Goal: Information Seeking & Learning: Learn about a topic

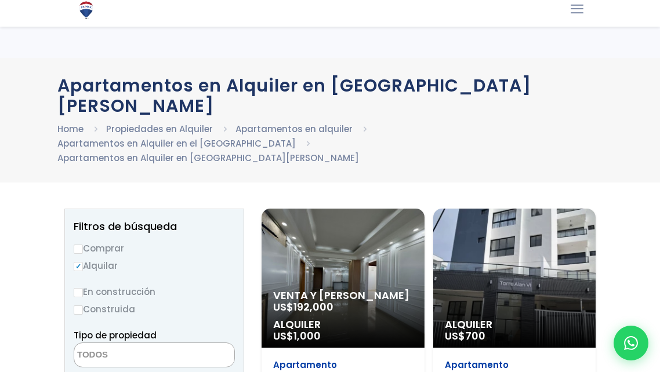
select select
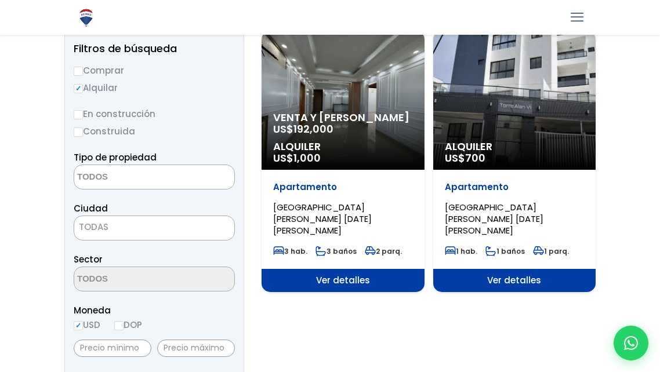
scroll to position [180, 0]
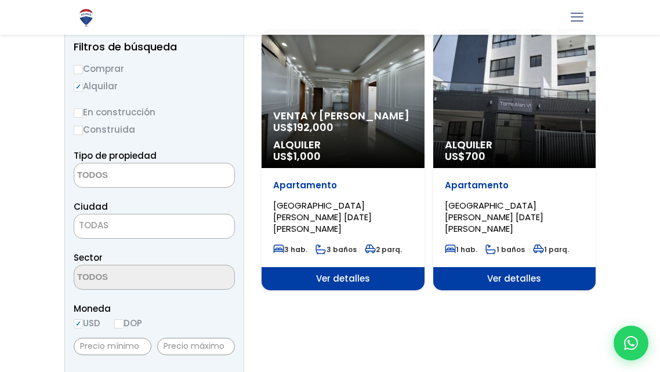
click at [424, 267] on span "Ver detalles" at bounding box center [342, 278] width 163 height 23
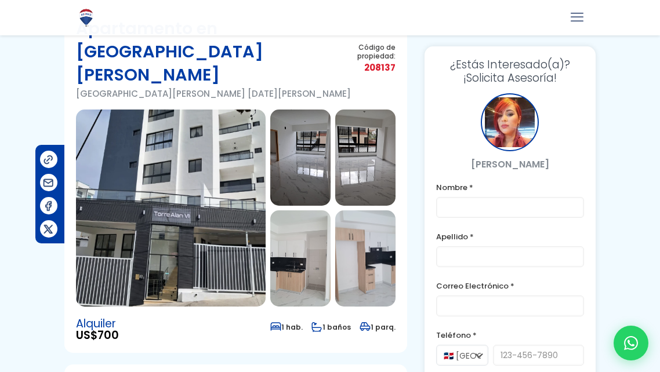
scroll to position [70, 0]
click at [191, 156] on img at bounding box center [171, 208] width 190 height 197
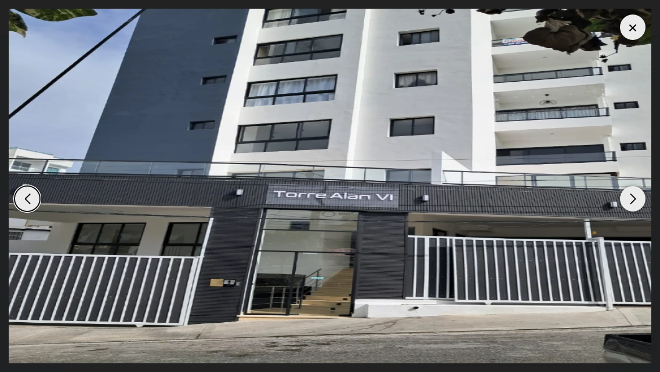
click at [629, 194] on div "Next slide" at bounding box center [633, 199] width 26 height 26
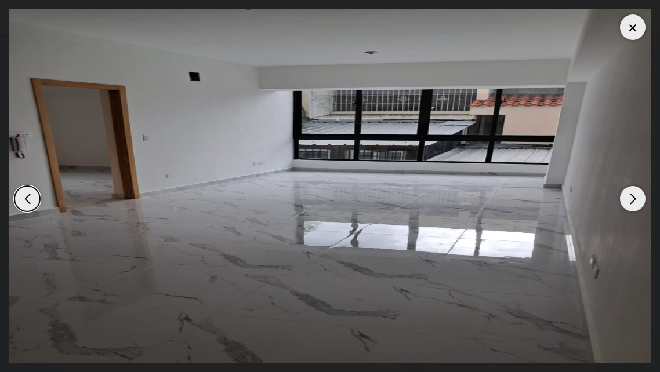
click at [628, 198] on div "Next slide" at bounding box center [633, 199] width 26 height 26
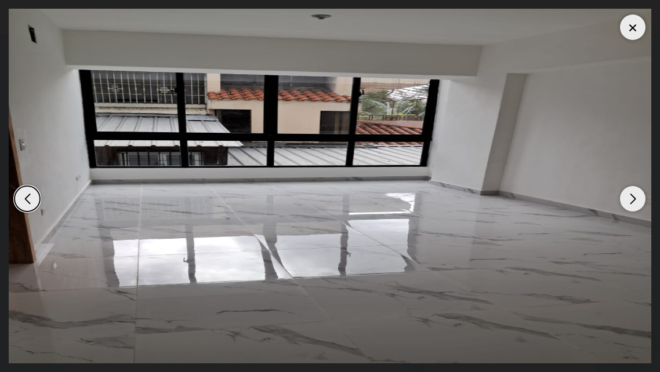
click at [628, 198] on div "Next slide" at bounding box center [633, 199] width 26 height 26
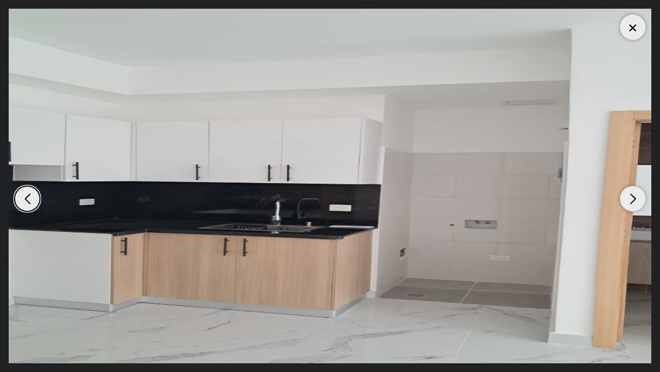
click at [628, 198] on div "Next slide" at bounding box center [633, 199] width 26 height 26
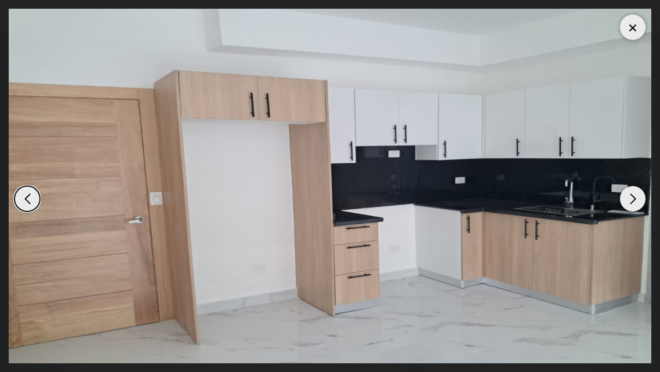
click at [628, 198] on div "Next slide" at bounding box center [633, 199] width 26 height 26
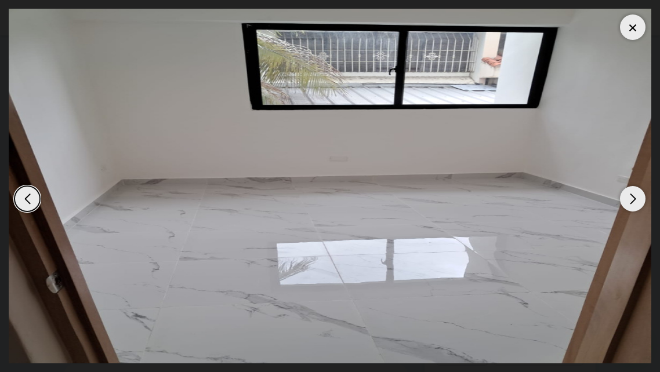
click at [628, 198] on div "Next slide" at bounding box center [633, 199] width 26 height 26
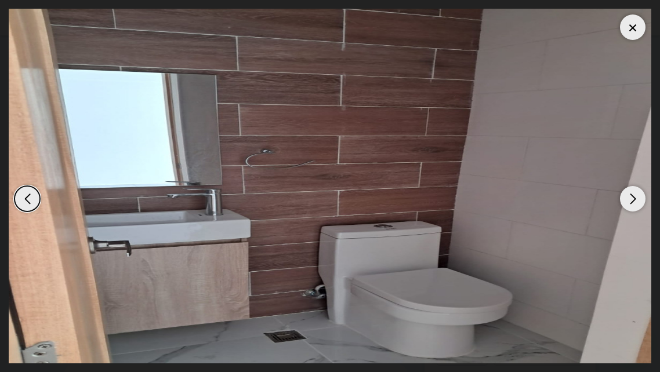
click at [628, 198] on div "Next slide" at bounding box center [633, 199] width 26 height 26
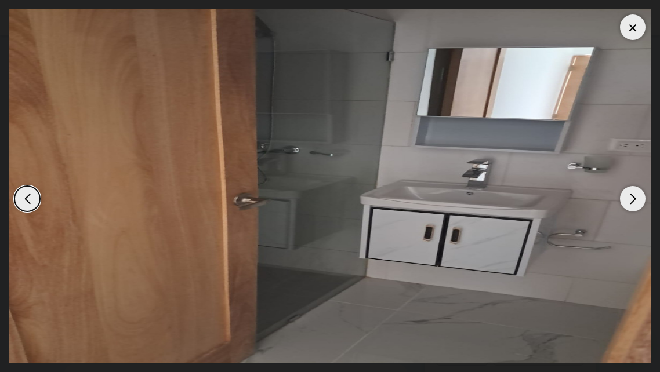
click at [628, 199] on div "Next slide" at bounding box center [633, 199] width 26 height 26
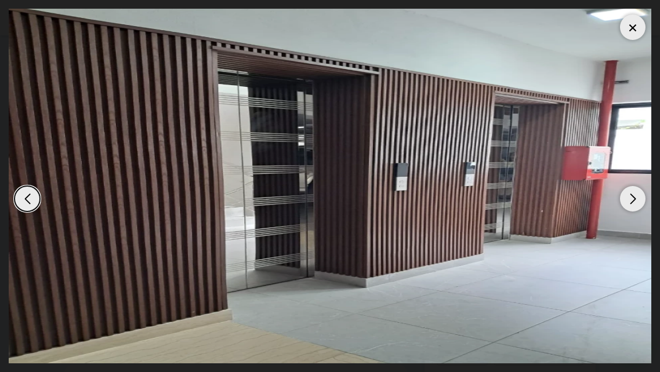
click at [628, 199] on div "Next slide" at bounding box center [633, 199] width 26 height 26
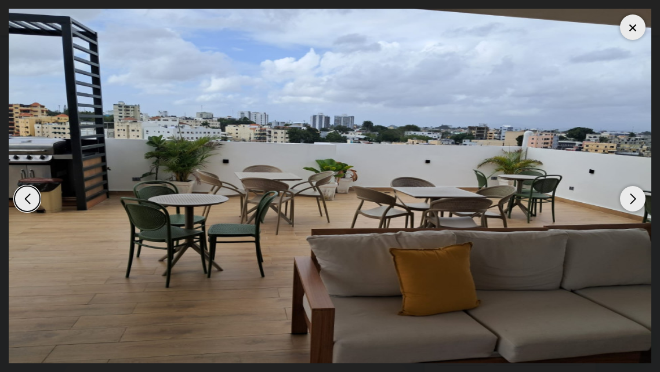
click at [628, 199] on div "Next slide" at bounding box center [633, 199] width 26 height 26
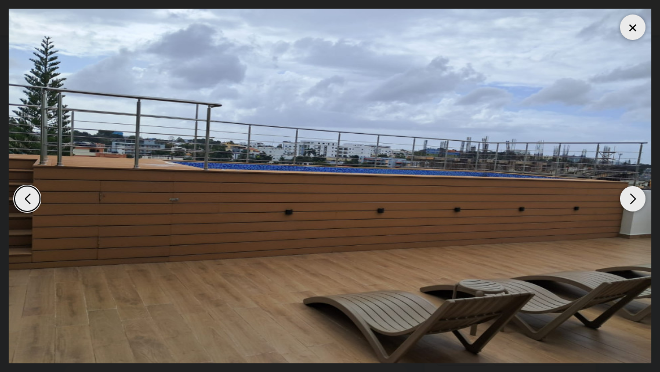
click at [628, 199] on div "Next slide" at bounding box center [633, 199] width 26 height 26
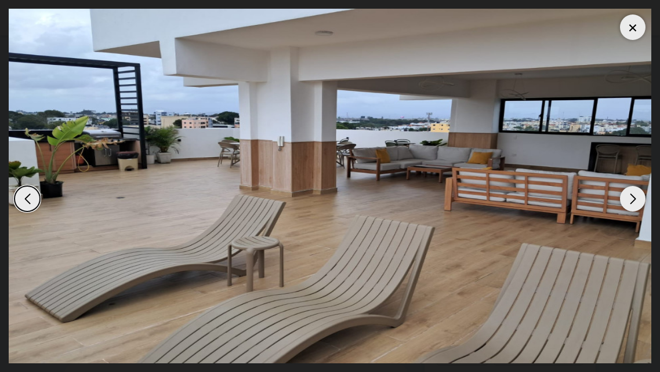
click at [628, 199] on div "Next slide" at bounding box center [633, 199] width 26 height 26
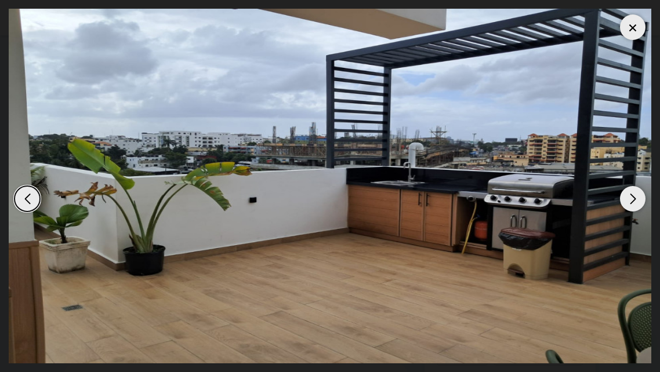
click at [628, 200] on div "Next slide" at bounding box center [633, 199] width 26 height 26
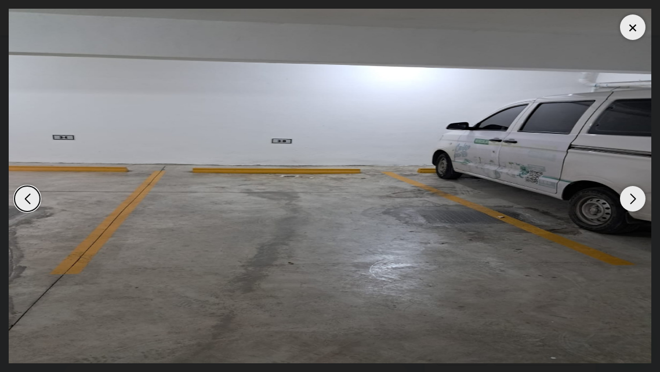
click at [628, 200] on div "Next slide" at bounding box center [633, 199] width 26 height 26
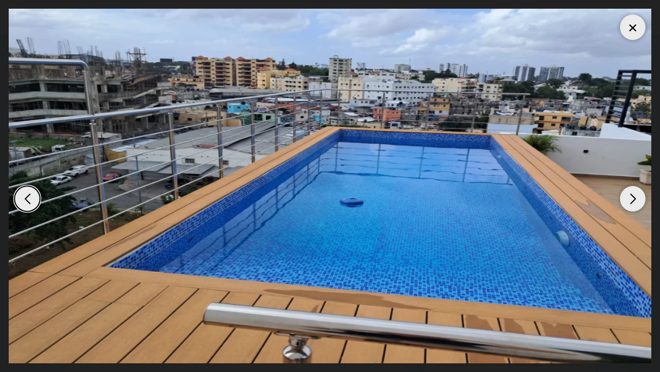
click at [628, 200] on div "Next slide" at bounding box center [633, 199] width 26 height 26
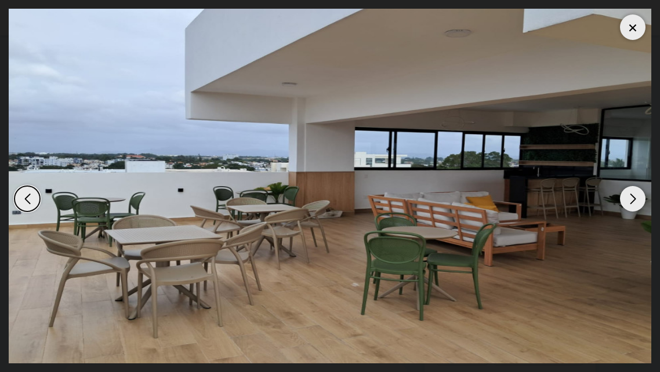
click at [628, 200] on div "Next slide" at bounding box center [633, 199] width 26 height 26
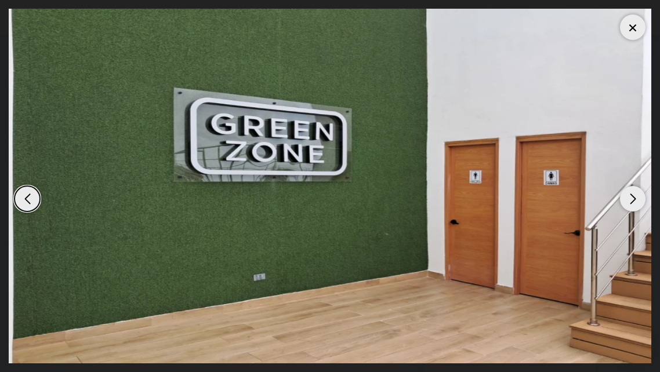
click at [628, 200] on div "Next slide" at bounding box center [633, 199] width 26 height 26
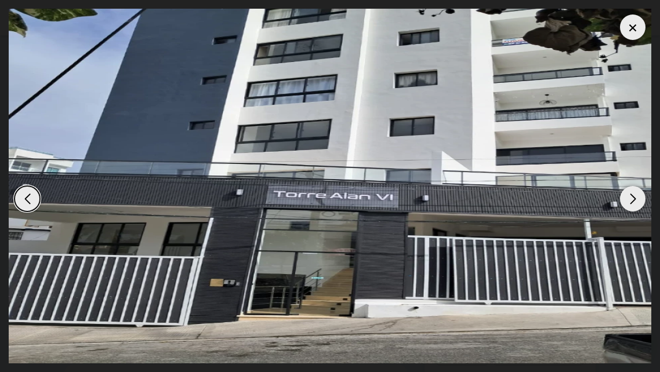
click at [628, 200] on div "Next slide" at bounding box center [633, 199] width 26 height 26
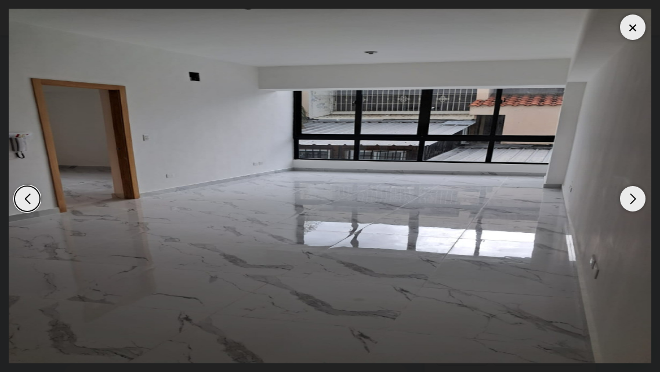
click at [632, 41] on img "2 / 17" at bounding box center [330, 186] width 642 height 355
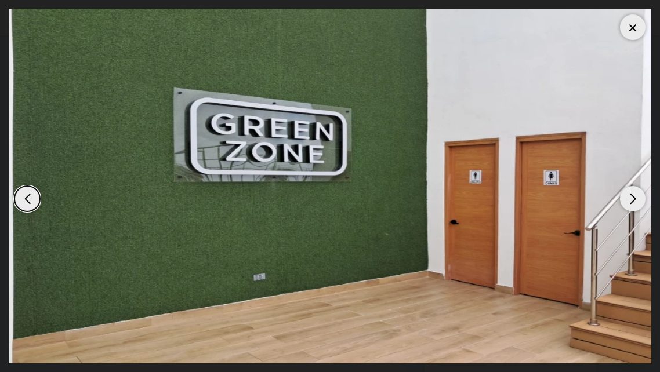
click at [639, 25] on div at bounding box center [633, 27] width 26 height 26
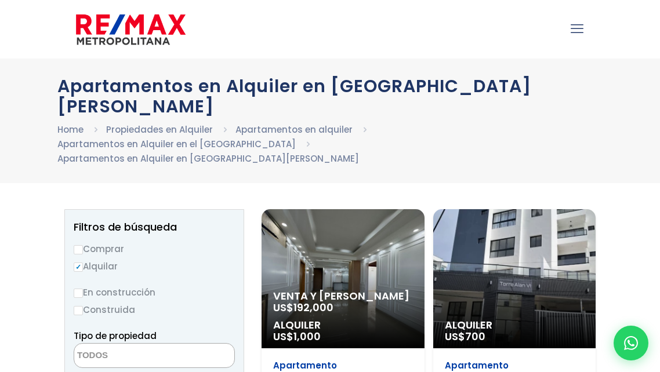
select select
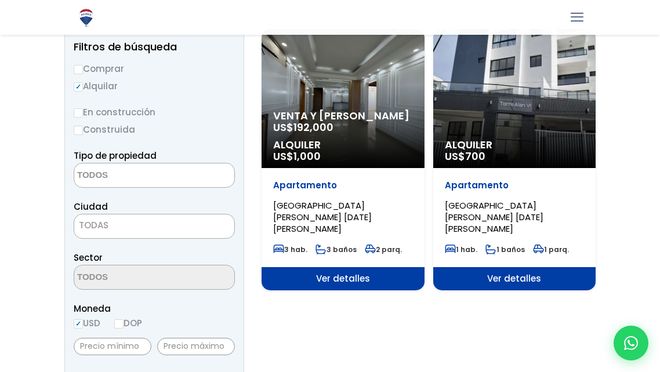
scroll to position [181, 0]
